Goal: Information Seeking & Learning: Learn about a topic

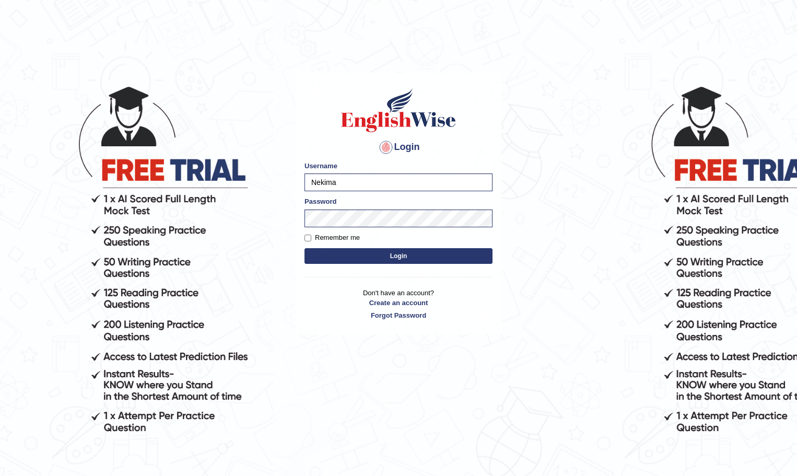
click at [325, 255] on button "Login" at bounding box center [398, 256] width 188 height 16
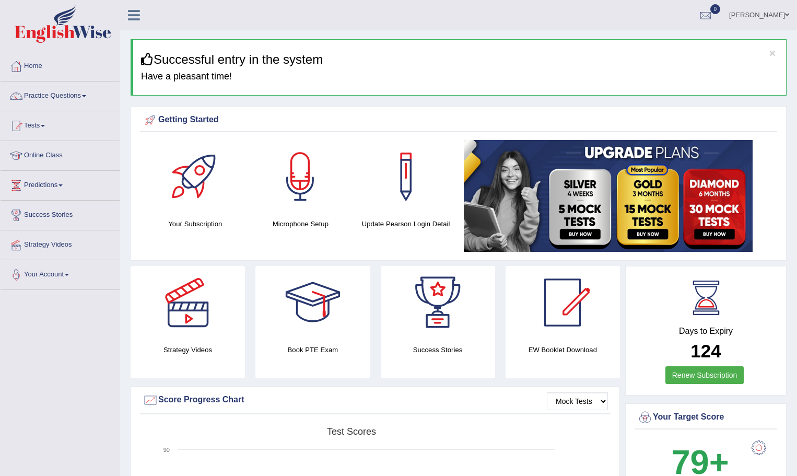
click at [49, 152] on link "Online Class" at bounding box center [60, 154] width 119 height 26
